Goal: Task Accomplishment & Management: Complete application form

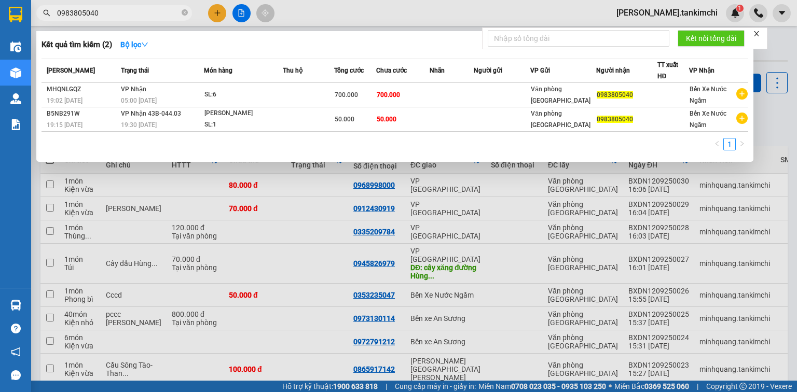
type input "0983805040"
drag, startPoint x: 187, startPoint y: 12, endPoint x: 165, endPoint y: 13, distance: 21.3
click at [186, 12] on icon "close-circle" at bounding box center [184, 12] width 6 height 6
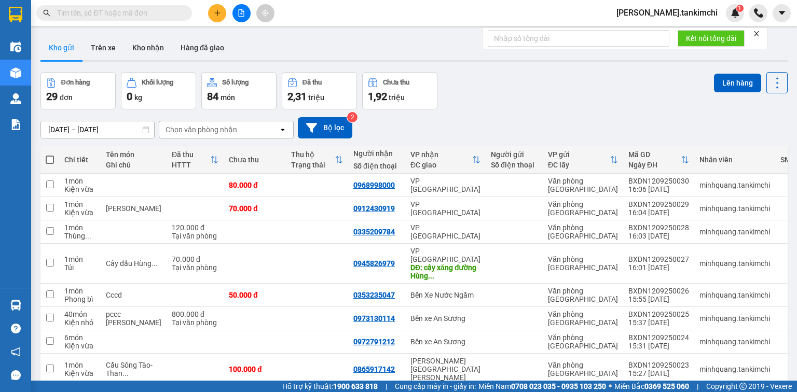
click at [165, 13] on input "text" at bounding box center [118, 12] width 122 height 11
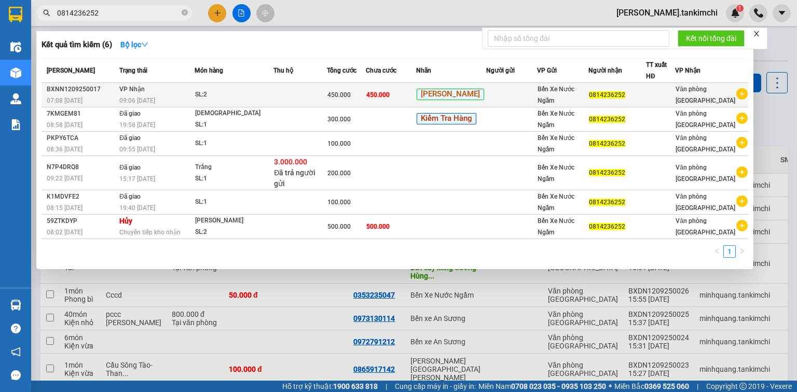
type input "0814236252"
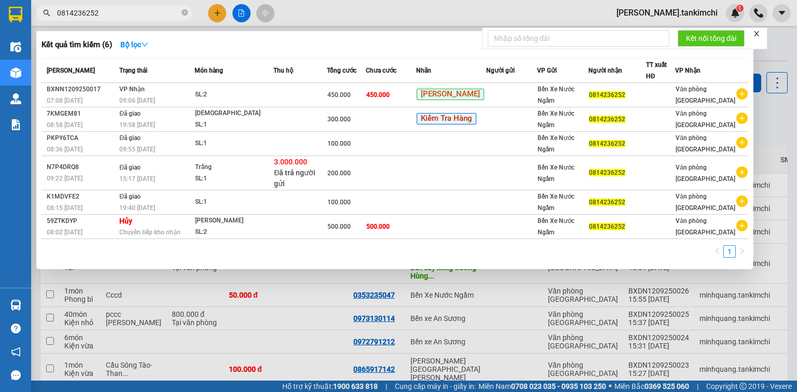
click at [194, 98] on div "09:06 [DATE]" at bounding box center [156, 100] width 75 height 11
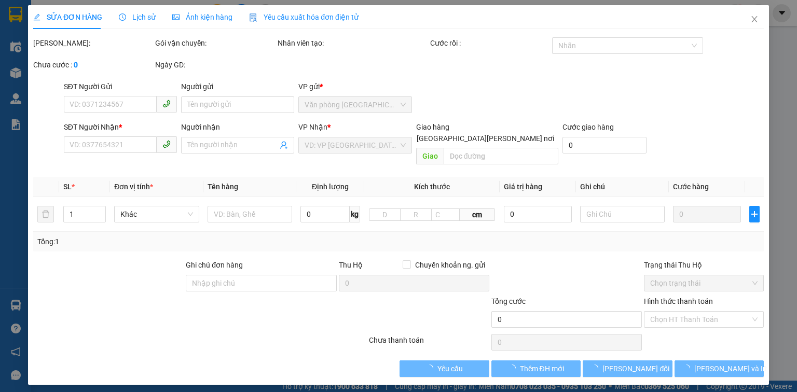
type input "0814236252"
type input "450.000"
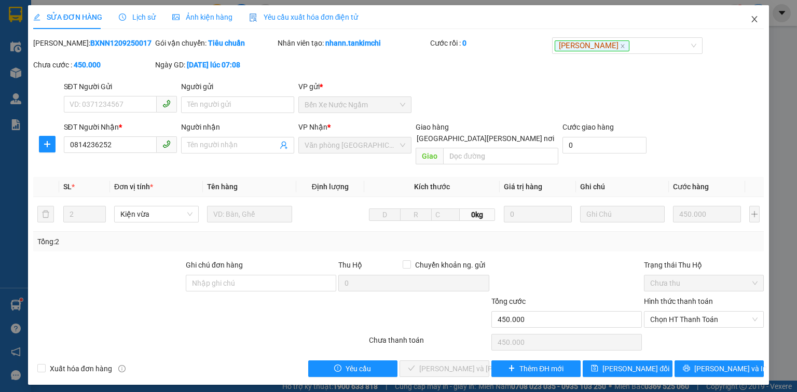
drag, startPoint x: 754, startPoint y: 17, endPoint x: 765, endPoint y: 13, distance: 11.5
click at [754, 17] on icon "close" at bounding box center [754, 19] width 8 height 8
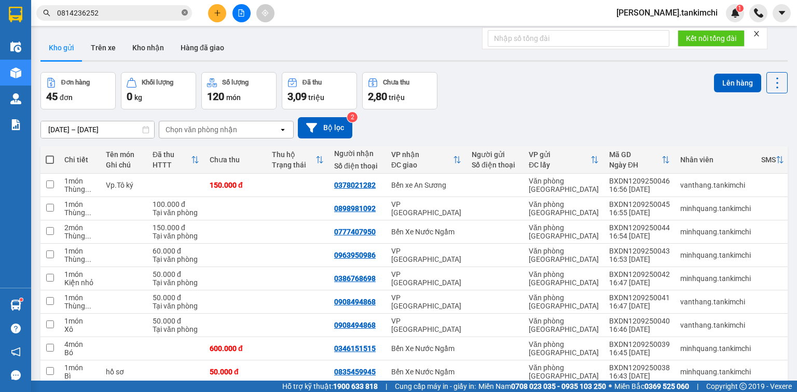
click at [185, 12] on icon "close-circle" at bounding box center [184, 12] width 6 height 6
paste input "0983805040"
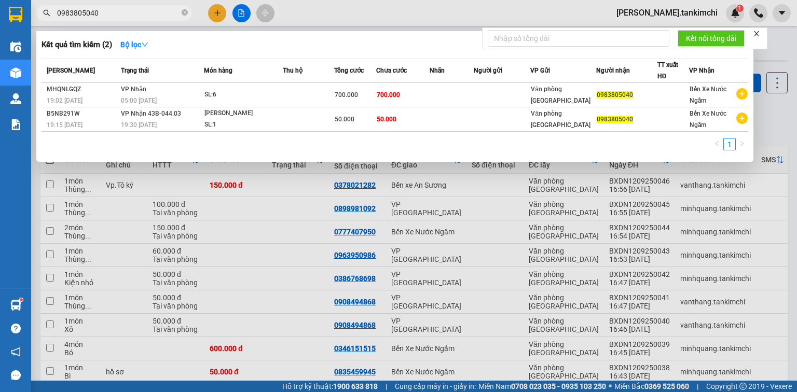
click at [150, 12] on input "0983805040" at bounding box center [118, 12] width 122 height 11
type input "0983805040"
drag, startPoint x: 185, startPoint y: 13, endPoint x: 166, endPoint y: 10, distance: 19.4
click at [186, 12] on icon "close-circle" at bounding box center [184, 12] width 6 height 6
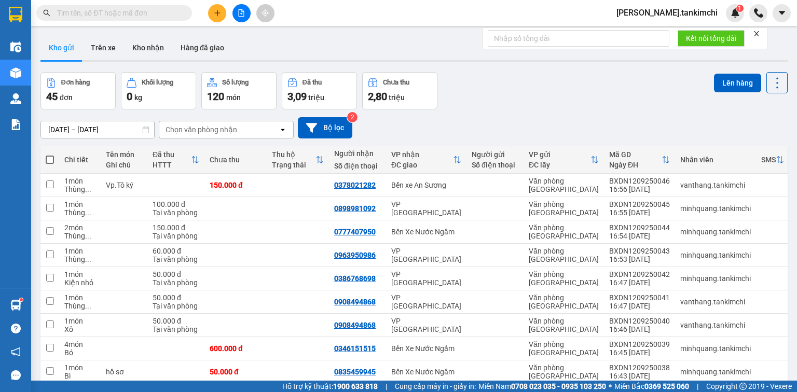
paste input "[PHONE_NUMBER]"
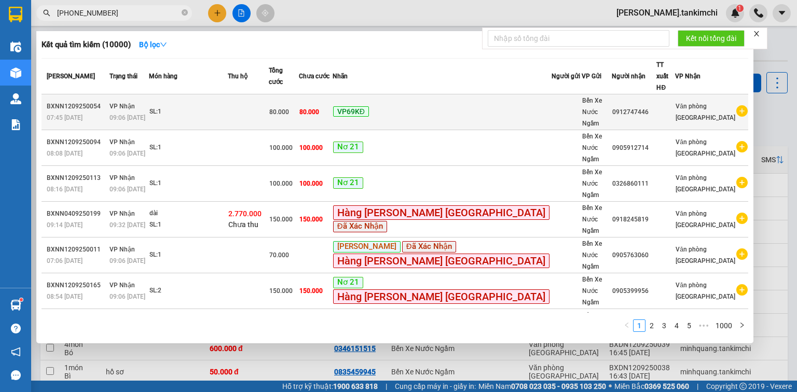
type input "[PHONE_NUMBER]"
click at [508, 106] on div "VP69KĐ" at bounding box center [442, 112] width 218 height 12
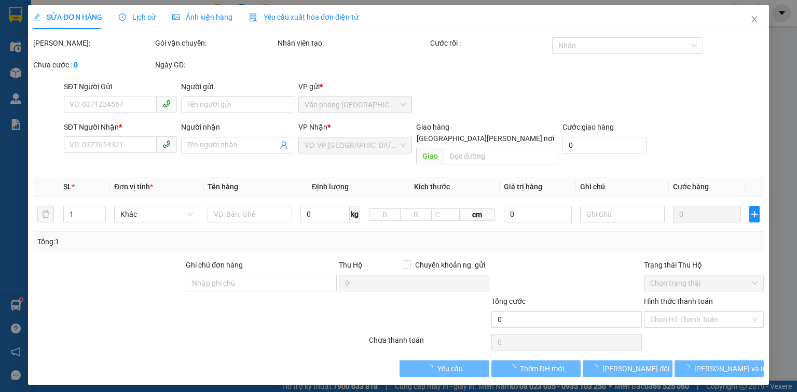
type input "0912747446"
type input "80.000"
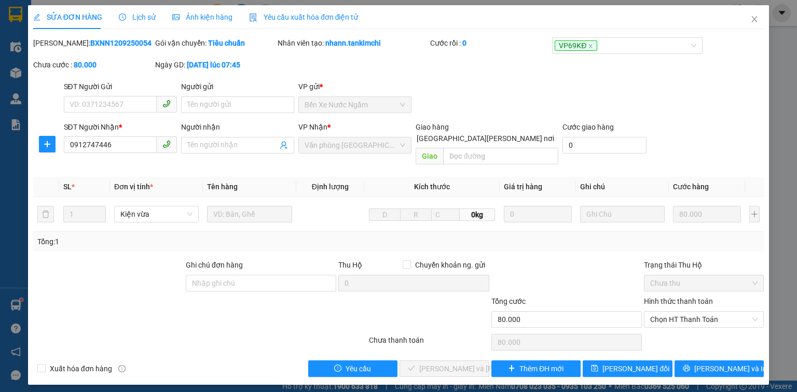
click at [139, 14] on span "Lịch sử" at bounding box center [137, 17] width 37 height 8
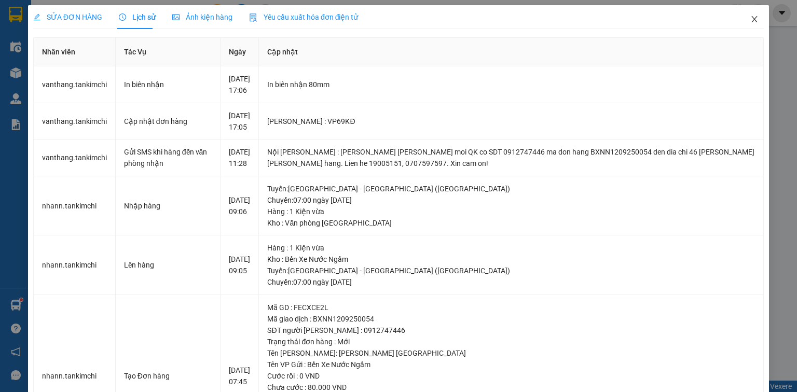
drag, startPoint x: 751, startPoint y: 18, endPoint x: 694, endPoint y: 1, distance: 60.2
click at [751, 18] on icon "close" at bounding box center [754, 19] width 8 height 8
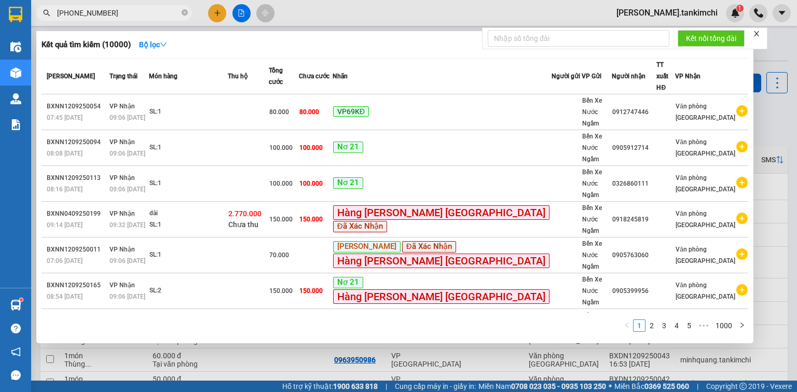
click at [151, 7] on input "[PHONE_NUMBER]" at bounding box center [118, 12] width 122 height 11
